Goal: Task Accomplishment & Management: Use online tool/utility

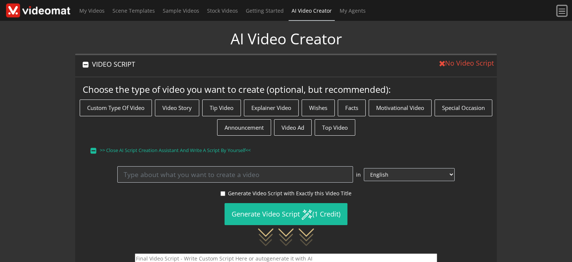
click at [562, 14] on span at bounding box center [562, 11] width 9 height 9
click at [566, 12] on span at bounding box center [562, 11] width 9 height 9
click at [565, 11] on span at bounding box center [562, 11] width 9 height 9
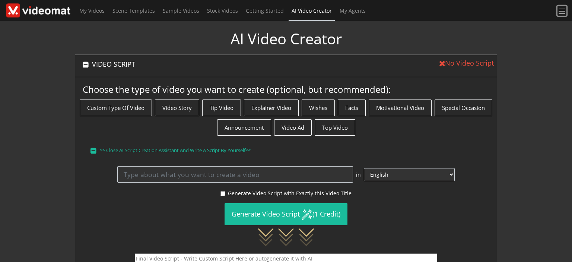
click at [560, 9] on span at bounding box center [562, 11] width 9 height 9
click at [564, 13] on span at bounding box center [562, 11] width 9 height 9
click at [98, 13] on span "My Videos" at bounding box center [91, 10] width 25 height 7
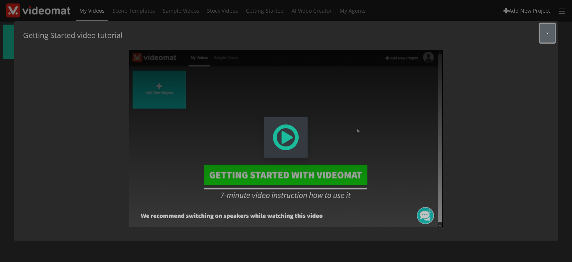
click at [551, 35] on button "×" at bounding box center [547, 33] width 15 height 19
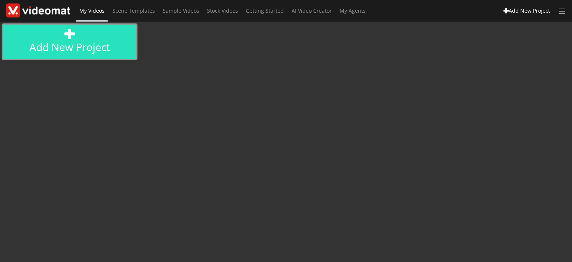
click at [101, 42] on link "Add new project" at bounding box center [69, 42] width 133 height 34
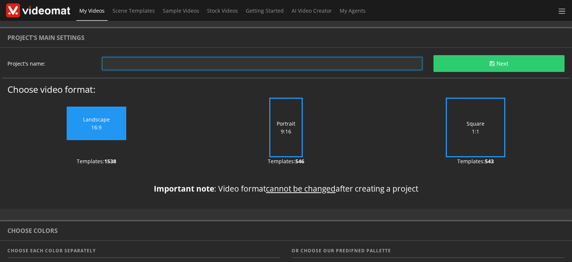
click at [144, 63] on input "text" at bounding box center [262, 63] width 320 height 13
type input "test"
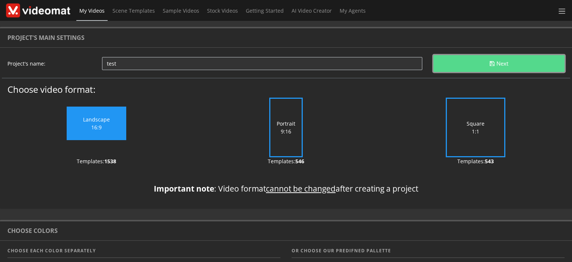
click at [467, 70] on button "Next" at bounding box center [499, 63] width 131 height 17
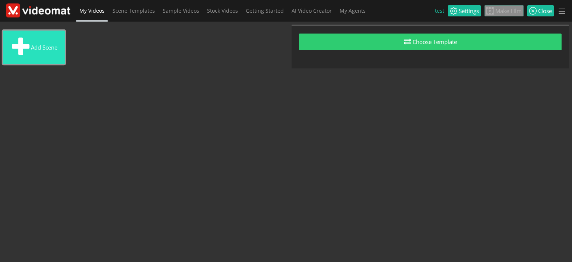
click at [44, 45] on button "Add scene" at bounding box center [34, 48] width 62 height 34
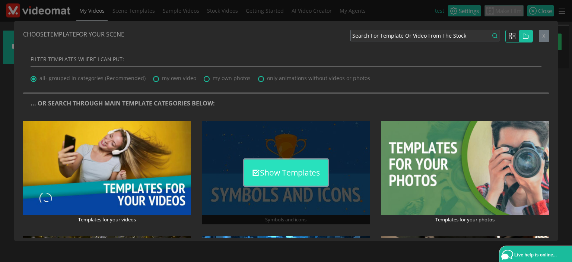
click at [276, 173] on button "Show Templates" at bounding box center [285, 172] width 83 height 26
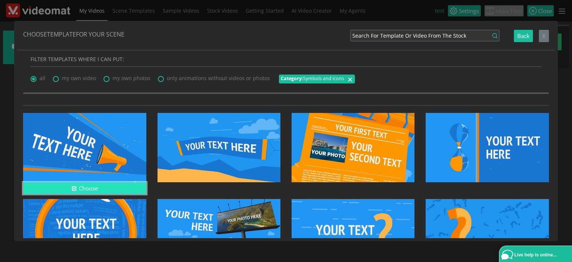
click at [110, 187] on button "Choose" at bounding box center [84, 188] width 123 height 12
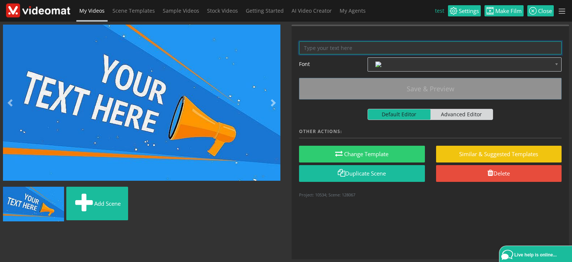
click at [329, 45] on textarea at bounding box center [430, 47] width 263 height 13
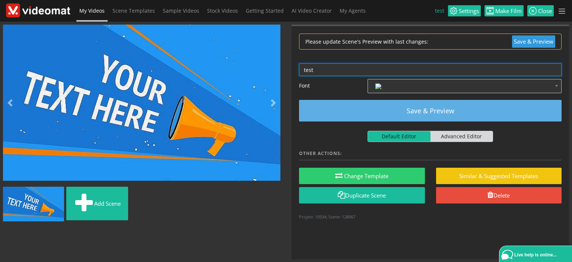
type textarea "test"
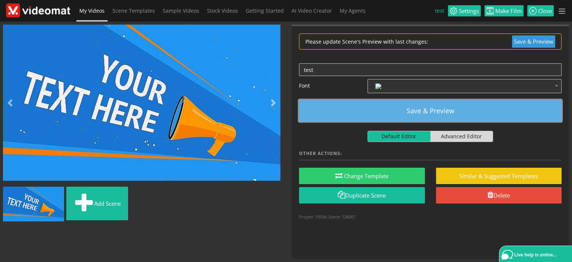
click at [358, 113] on button "Save & Preview" at bounding box center [430, 111] width 263 height 22
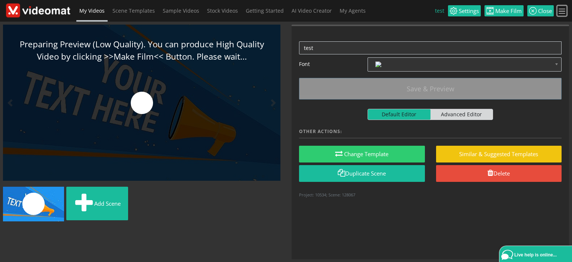
click at [561, 14] on span at bounding box center [562, 11] width 9 height 9
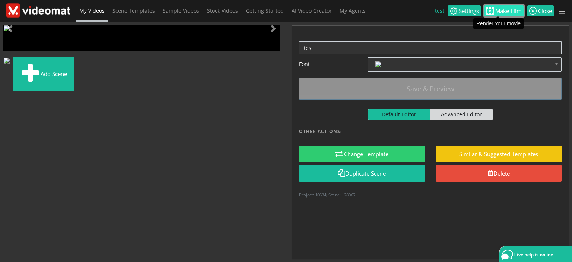
click at [509, 11] on span "Make Film" at bounding box center [508, 11] width 28 height 6
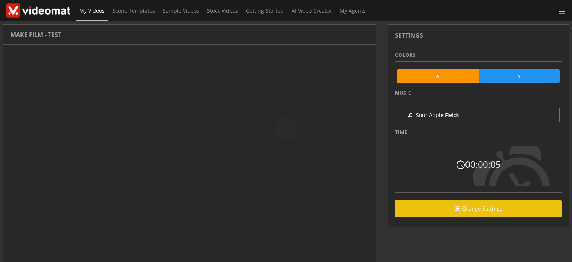
scroll to position [48, 0]
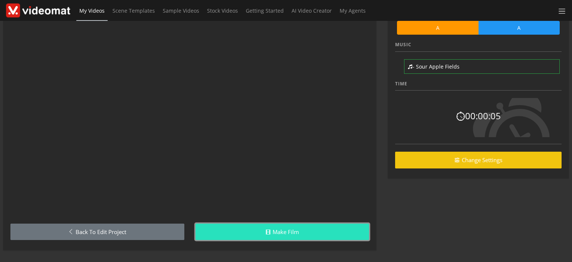
click at [302, 231] on link "Make Film" at bounding box center [283, 232] width 174 height 17
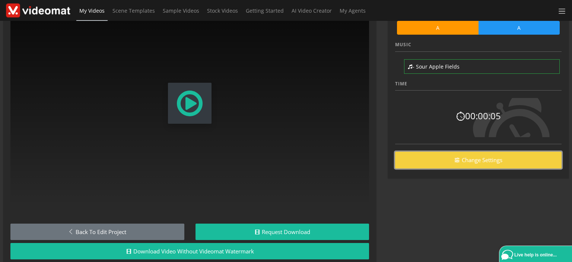
click at [473, 165] on link "Change Settings" at bounding box center [478, 160] width 167 height 17
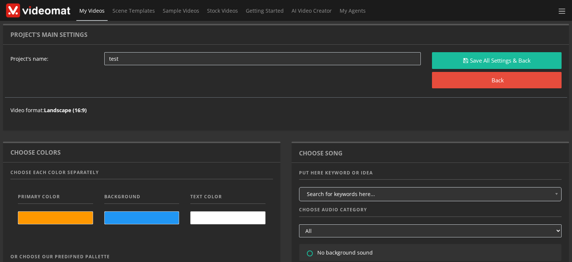
scroll to position [149, 0]
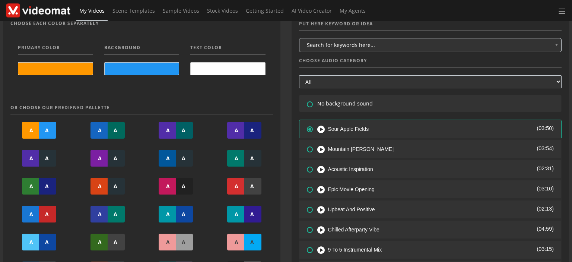
click at [306, 99] on icon at bounding box center [306, 99] width 0 height 0
click at [307, 104] on input"] "radio" at bounding box center [309, 101] width 5 height 5
radio input"] "true"
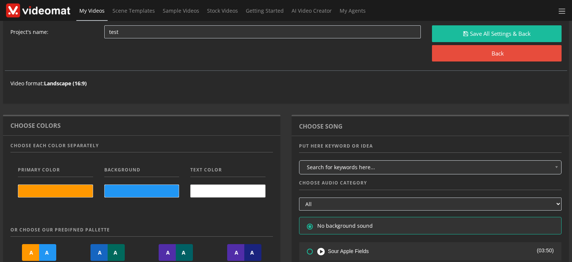
scroll to position [0, 0]
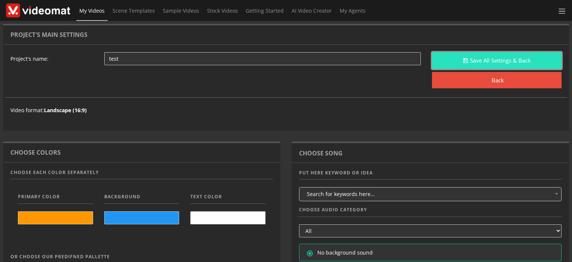
click at [491, 63] on button "Save All Settings & Back" at bounding box center [497, 60] width 130 height 17
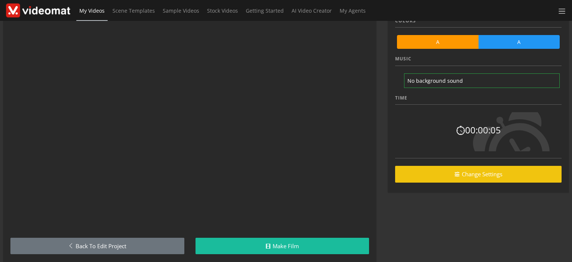
scroll to position [48, 0]
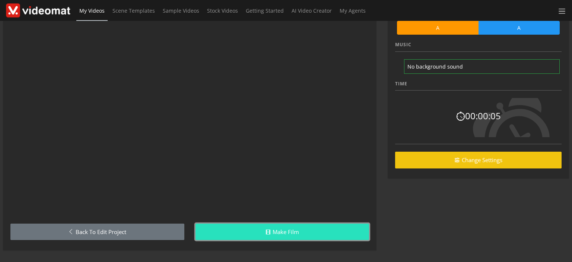
click at [284, 228] on link "Make Film" at bounding box center [283, 232] width 174 height 17
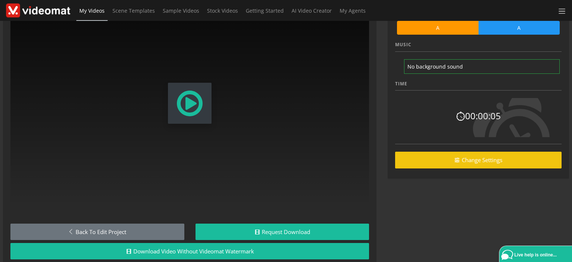
scroll to position [101, 0]
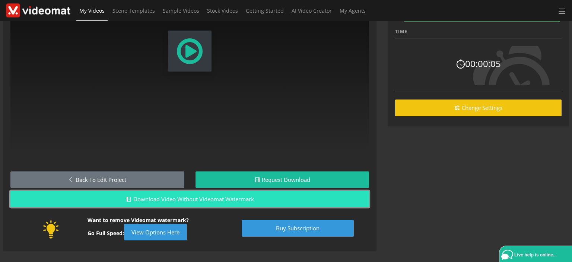
click at [246, 198] on button "Download video without Videomat watermark" at bounding box center [189, 199] width 359 height 17
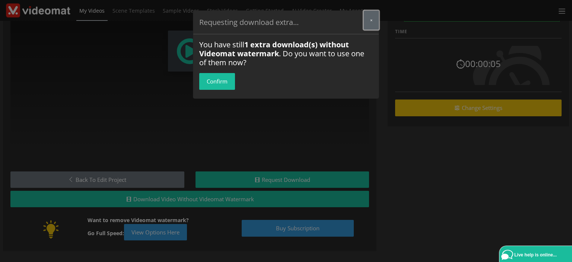
click at [374, 17] on button "×" at bounding box center [371, 20] width 15 height 19
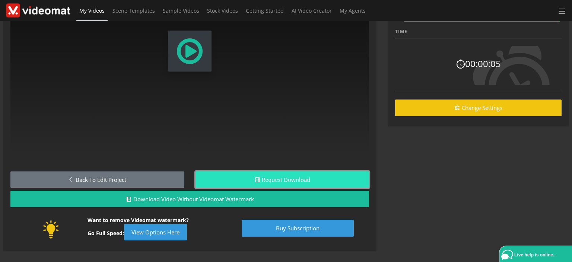
click at [290, 171] on button "Request Download" at bounding box center [283, 179] width 174 height 17
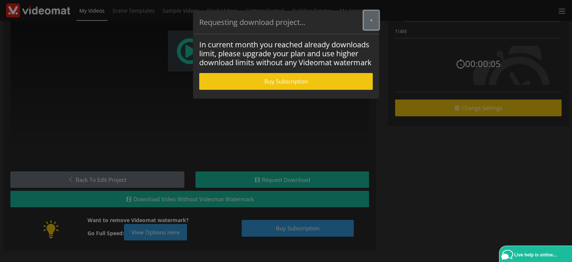
click at [368, 18] on button "×" at bounding box center [371, 20] width 15 height 19
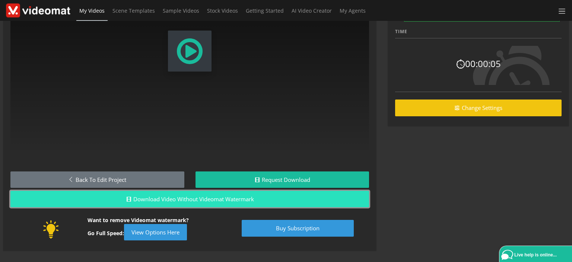
click at [200, 199] on button "Download video without Videomat watermark" at bounding box center [189, 199] width 359 height 17
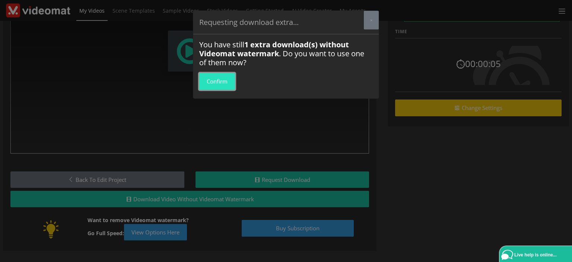
click at [216, 82] on button "Confirm" at bounding box center [217, 81] width 36 height 17
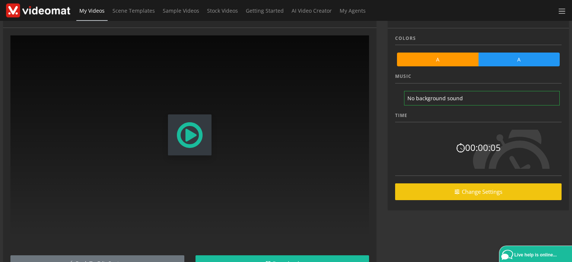
scroll to position [7, 0]
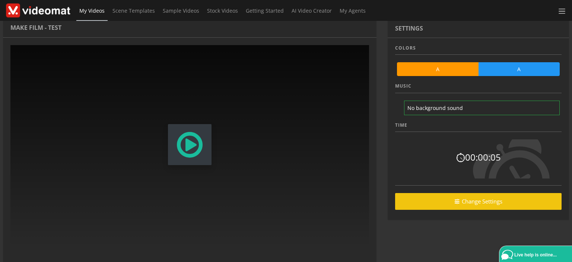
click at [191, 148] on span "Modal Window" at bounding box center [190, 144] width 29 height 33
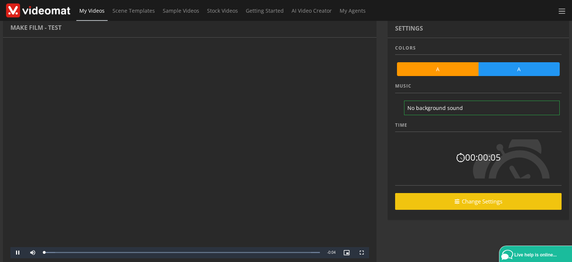
scroll to position [82, 0]
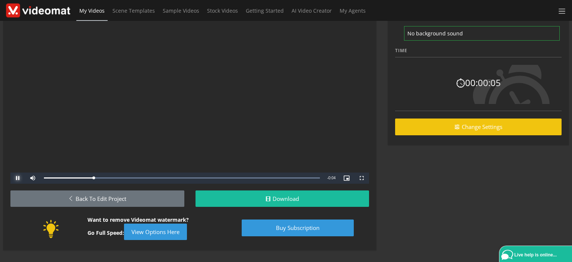
click at [19, 178] on span "Video Player" at bounding box center [17, 178] width 15 height 0
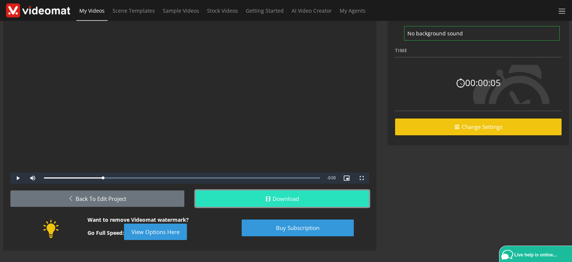
click at [234, 199] on link "Download" at bounding box center [283, 198] width 174 height 17
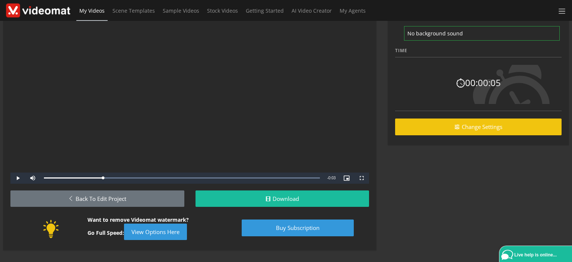
click at [416, 228] on div "Settings Colors A A Music No background sound Time 00:00:05 Change Settings" at bounding box center [478, 101] width 193 height 319
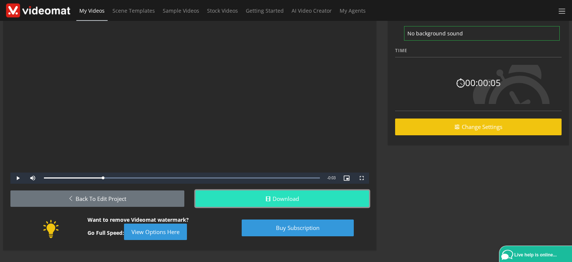
click at [343, 193] on link "Download" at bounding box center [283, 198] width 174 height 17
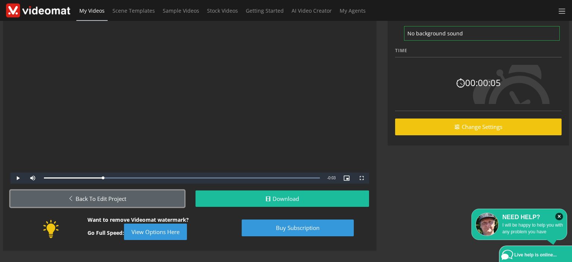
click at [140, 199] on link "Back to Edit Project" at bounding box center [97, 198] width 174 height 17
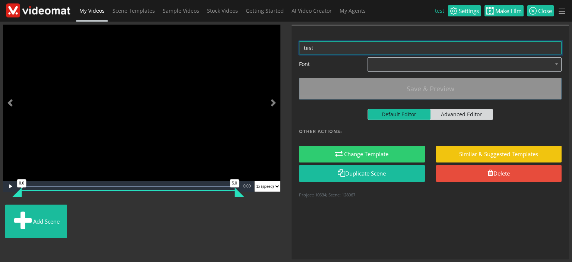
click at [328, 44] on textarea "test" at bounding box center [430, 47] width 263 height 13
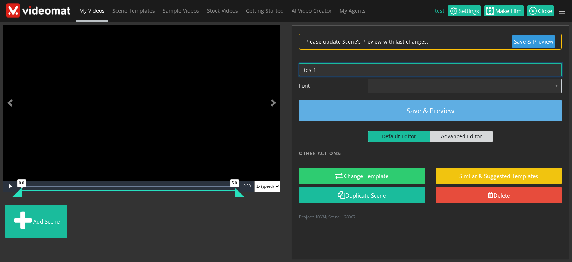
type textarea "test1"
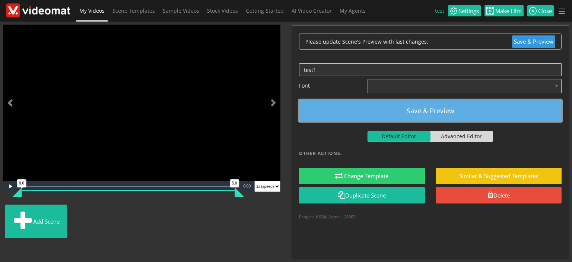
click at [476, 113] on button "Save & Preview" at bounding box center [430, 111] width 263 height 22
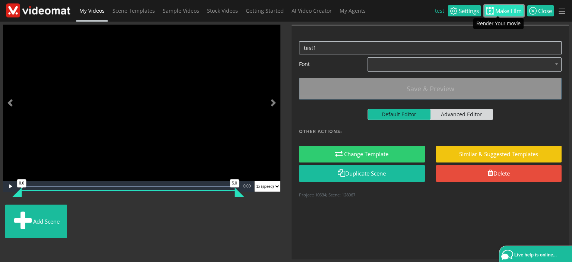
click at [515, 15] on link "Make Film" at bounding box center [504, 10] width 39 height 11
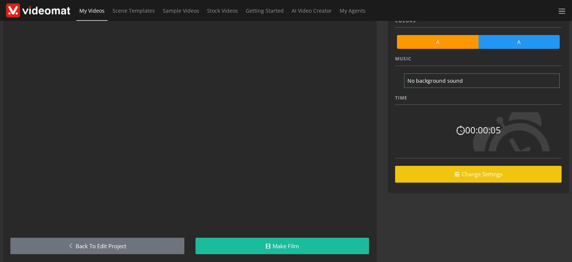
scroll to position [48, 0]
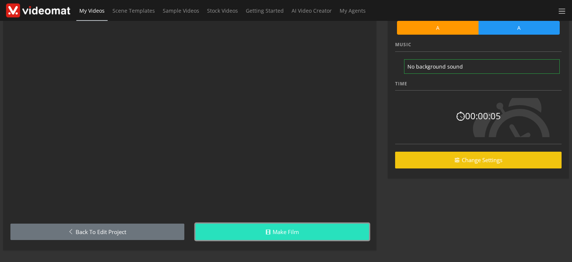
click at [290, 234] on link "Make Film" at bounding box center [283, 232] width 174 height 17
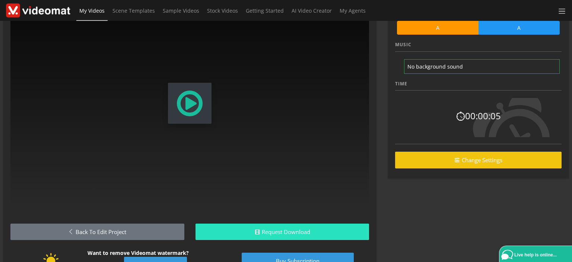
scroll to position [82, 0]
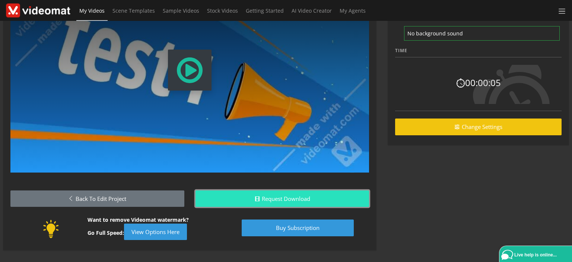
click at [287, 201] on button "Request Download" at bounding box center [283, 198] width 174 height 17
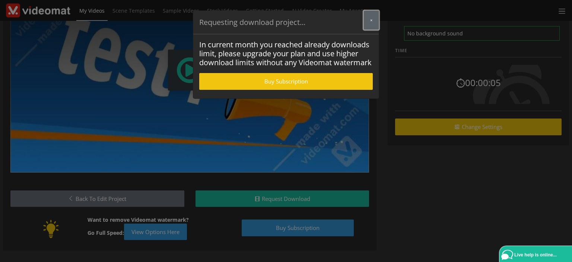
click at [370, 17] on button "×" at bounding box center [371, 20] width 15 height 19
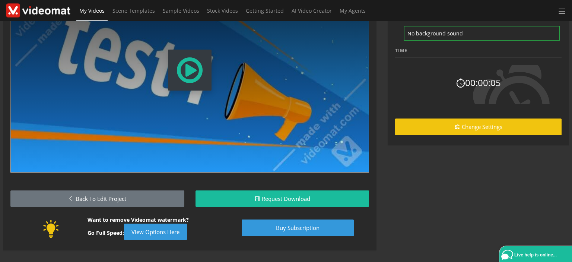
click at [194, 77] on span "Modal Window" at bounding box center [190, 70] width 29 height 33
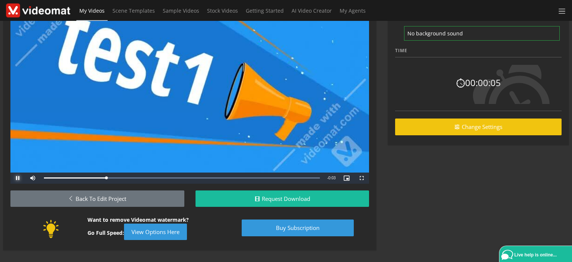
click at [16, 178] on span "Video Player" at bounding box center [17, 178] width 15 height 0
click at [21, 178] on span "Video Player" at bounding box center [17, 178] width 15 height 0
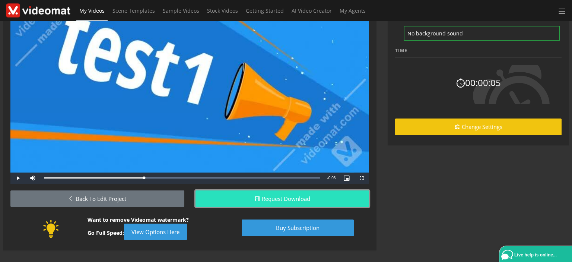
click at [240, 198] on button "Request Download" at bounding box center [283, 198] width 174 height 17
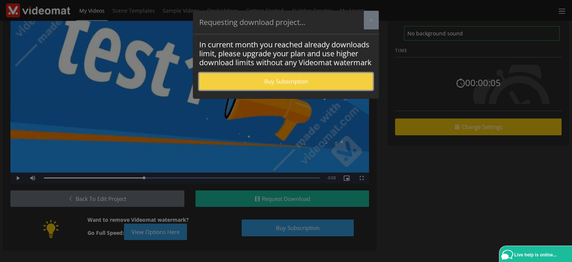
click at [331, 80] on link "Buy subscription" at bounding box center [286, 81] width 174 height 17
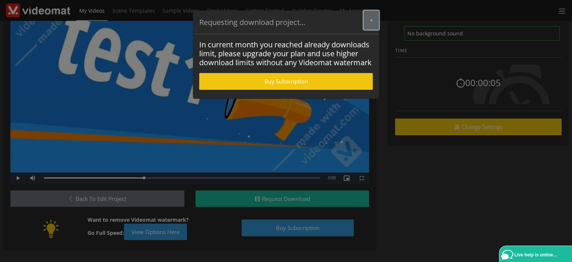
click at [368, 21] on button "×" at bounding box center [371, 20] width 15 height 19
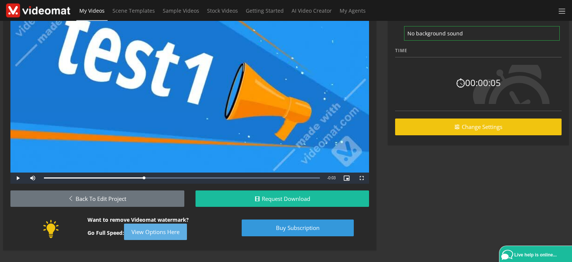
scroll to position [0, 0]
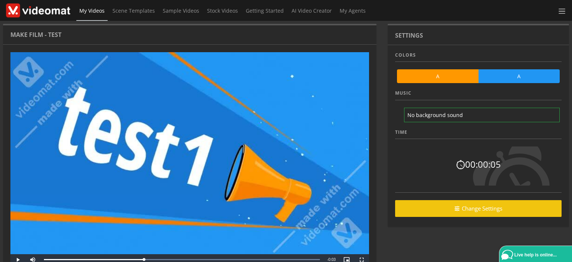
click at [51, 13] on img at bounding box center [38, 10] width 64 height 14
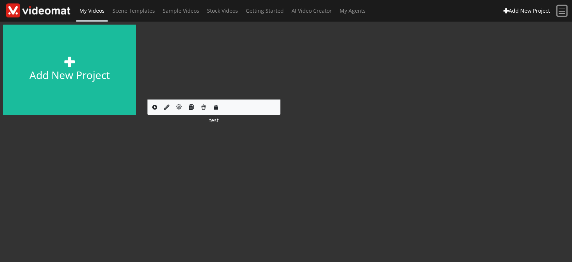
click at [562, 13] on span at bounding box center [562, 11] width 9 height 9
click at [562, 15] on span at bounding box center [562, 11] width 9 height 9
drag, startPoint x: 562, startPoint y: 15, endPoint x: 555, endPoint y: 17, distance: 7.5
click at [562, 16] on div "AI Credits: 0 Profile Your Downloads Logout" at bounding box center [562, 11] width 9 height 10
click at [559, 14] on span at bounding box center [562, 11] width 9 height 9
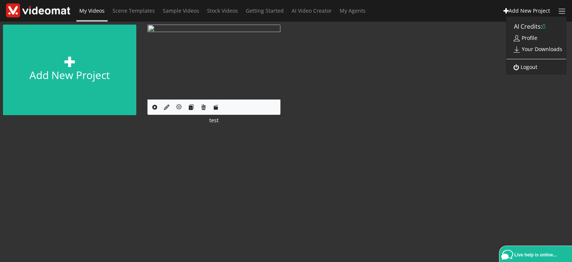
click at [447, 41] on div "Add new project Edit Project test" at bounding box center [286, 79] width 584 height 114
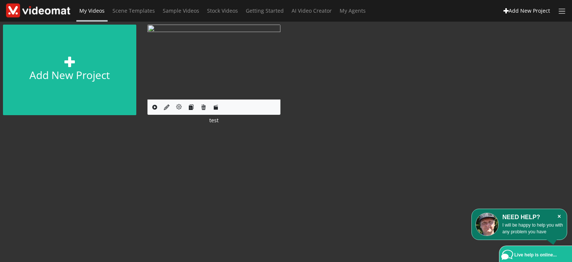
click at [559, 216] on icon "×" at bounding box center [560, 216] width 8 height 7
